Goal: Task Accomplishment & Management: Use online tool/utility

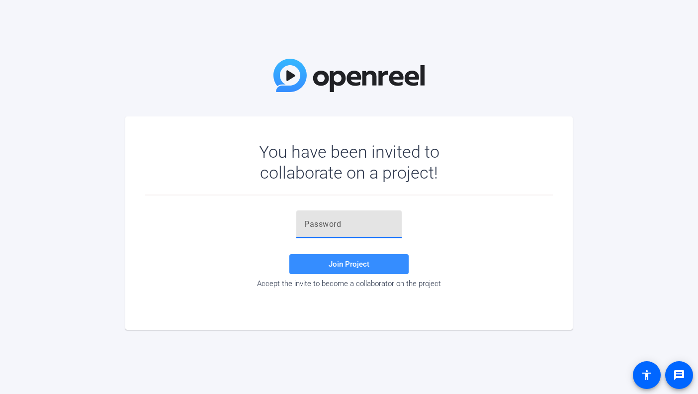
click at [338, 227] on input "text" at bounding box center [348, 224] width 89 height 12
paste input "refb^%"
type input "refb^%"
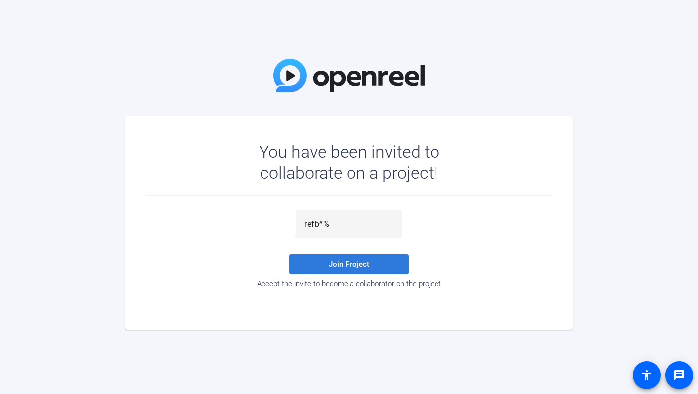
click at [339, 264] on span "Join Project" at bounding box center [349, 264] width 41 height 9
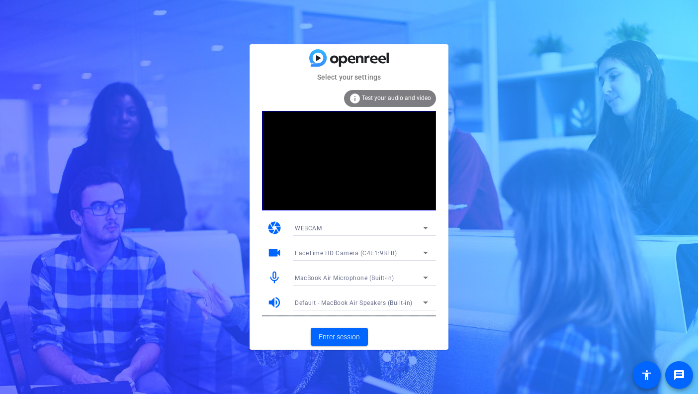
click at [423, 229] on icon at bounding box center [426, 228] width 12 height 12
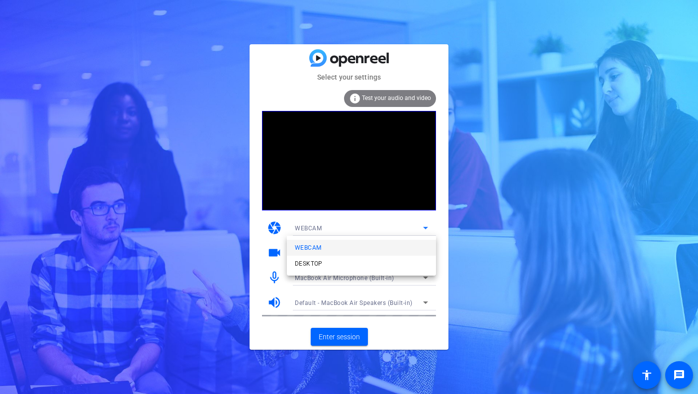
click at [463, 236] on div at bounding box center [349, 197] width 698 height 394
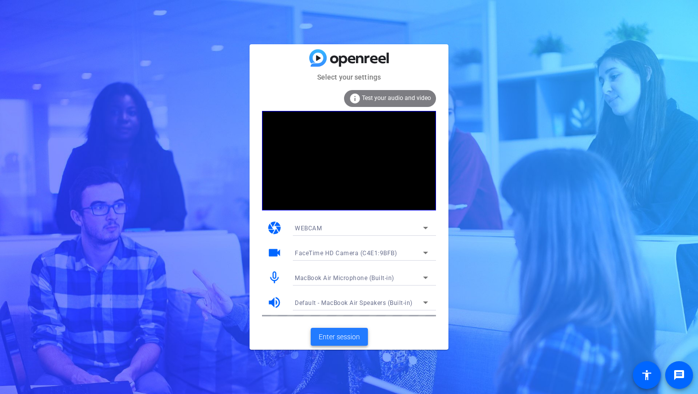
click at [332, 338] on span "Enter session" at bounding box center [339, 337] width 41 height 10
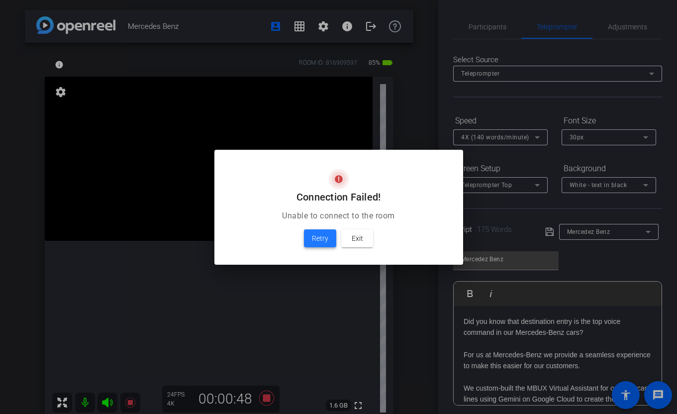
click at [329, 237] on span at bounding box center [320, 238] width 32 height 24
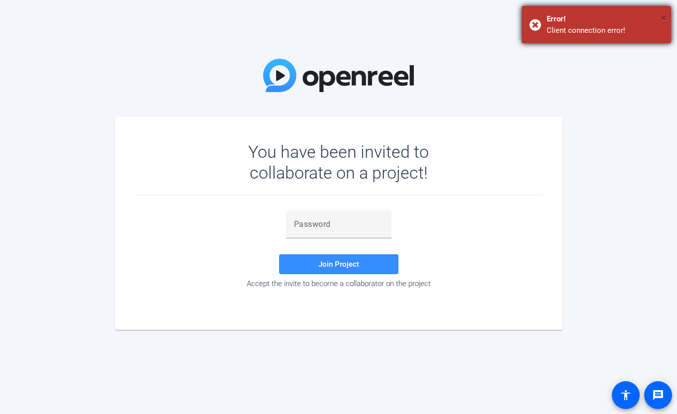
click at [663, 14] on span "×" at bounding box center [663, 18] width 5 height 12
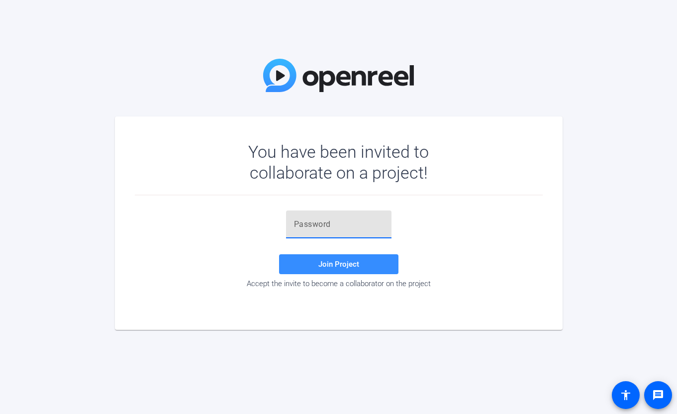
click at [295, 226] on input "text" at bounding box center [338, 224] width 89 height 12
paste input "refb^%"
type input "refb^%"
click at [324, 264] on span "Join Project" at bounding box center [338, 264] width 41 height 9
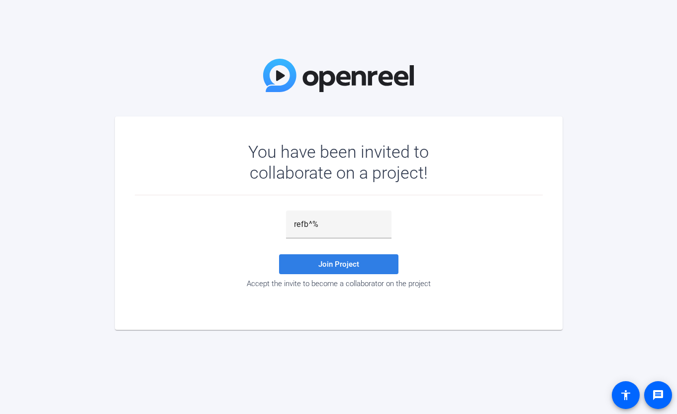
click at [318, 269] on span at bounding box center [338, 264] width 119 height 24
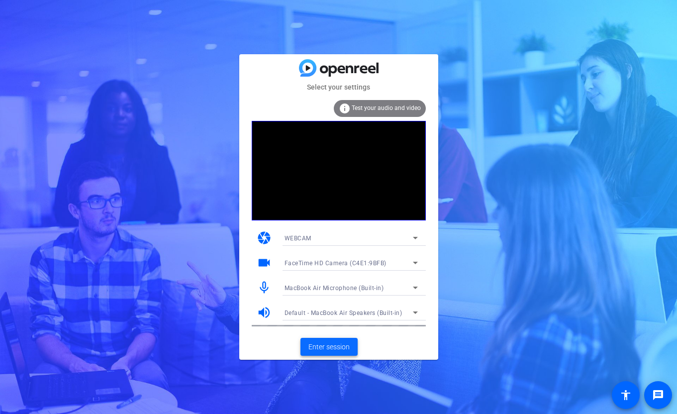
click at [324, 343] on span "Enter session" at bounding box center [328, 347] width 41 height 10
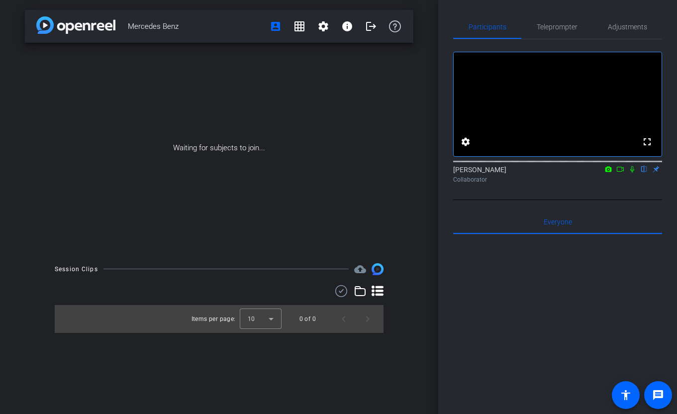
type input "Mercedez Benz"
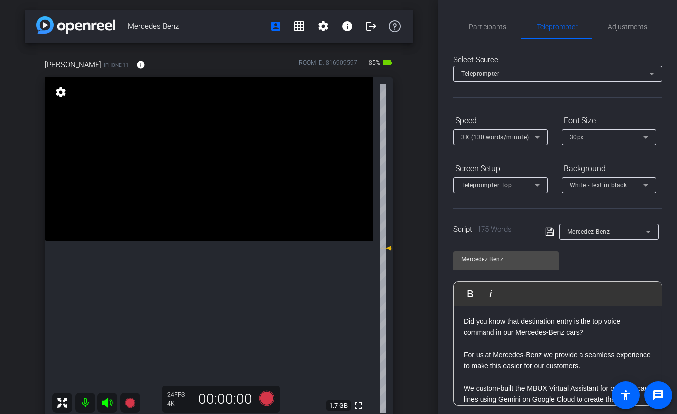
click at [434, 135] on div "Mercedes Benz account_box grid_on settings info logout Alex iPhone 11 info ROOM…" at bounding box center [219, 207] width 438 height 414
